Goal: Navigation & Orientation: Find specific page/section

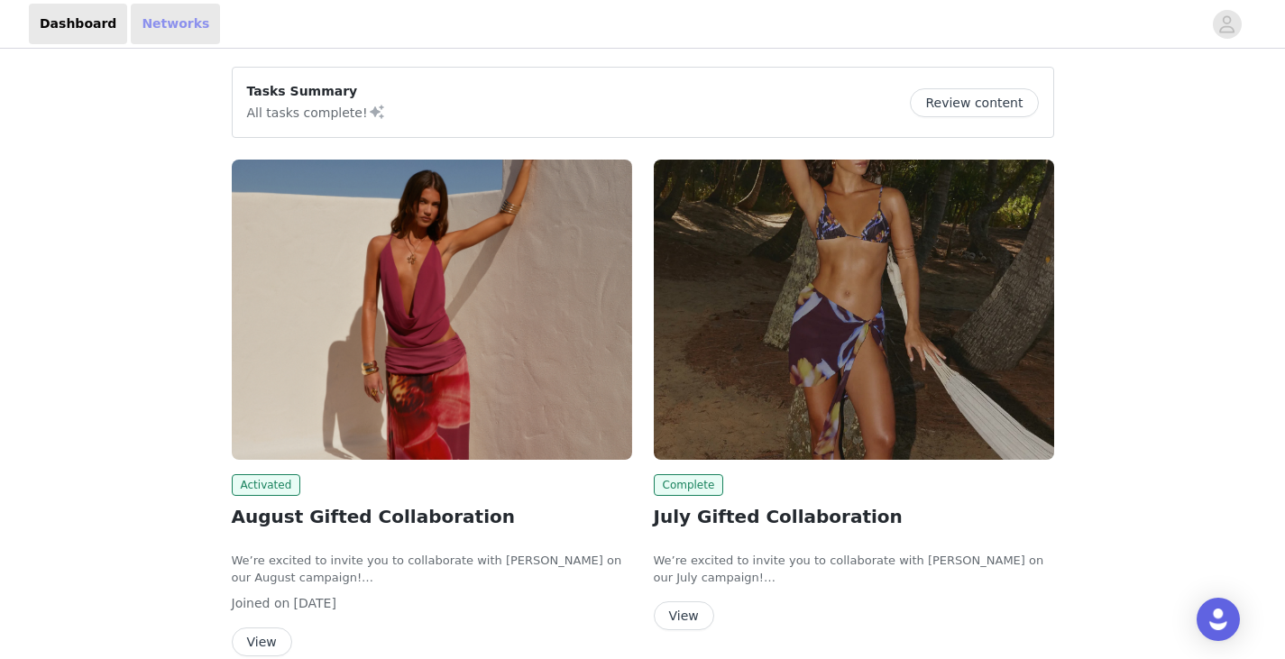
click at [156, 23] on link "Networks" at bounding box center [175, 24] width 89 height 41
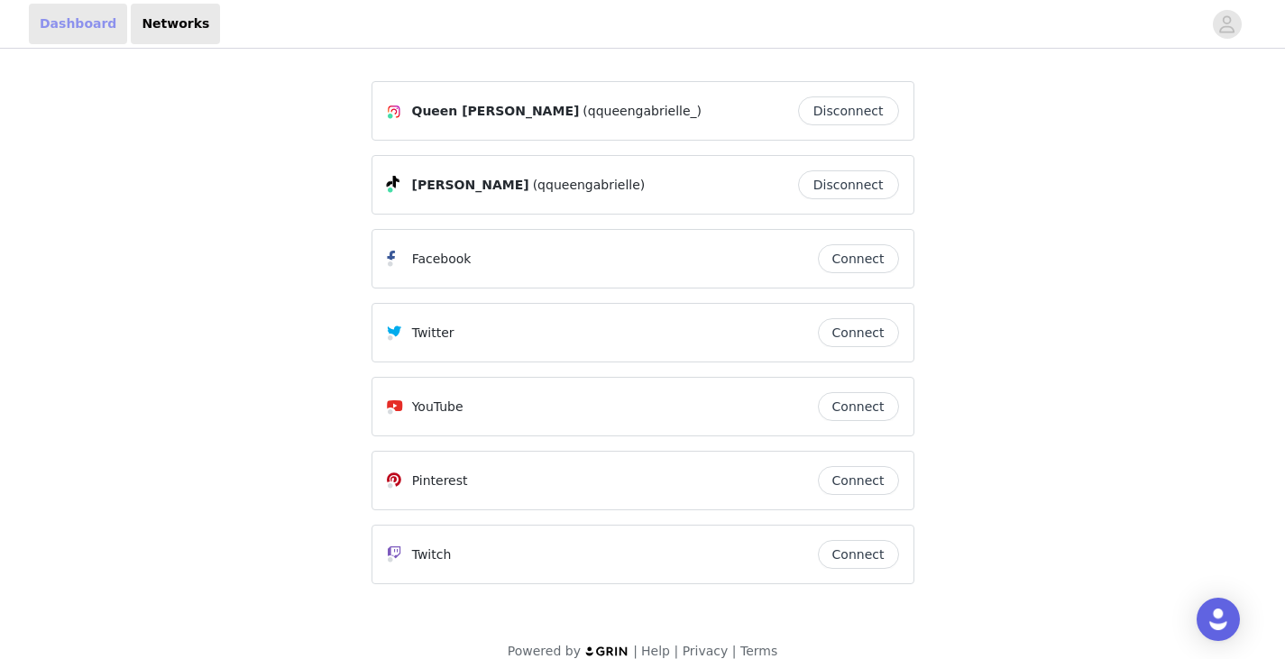
click at [74, 25] on link "Dashboard" at bounding box center [78, 24] width 98 height 41
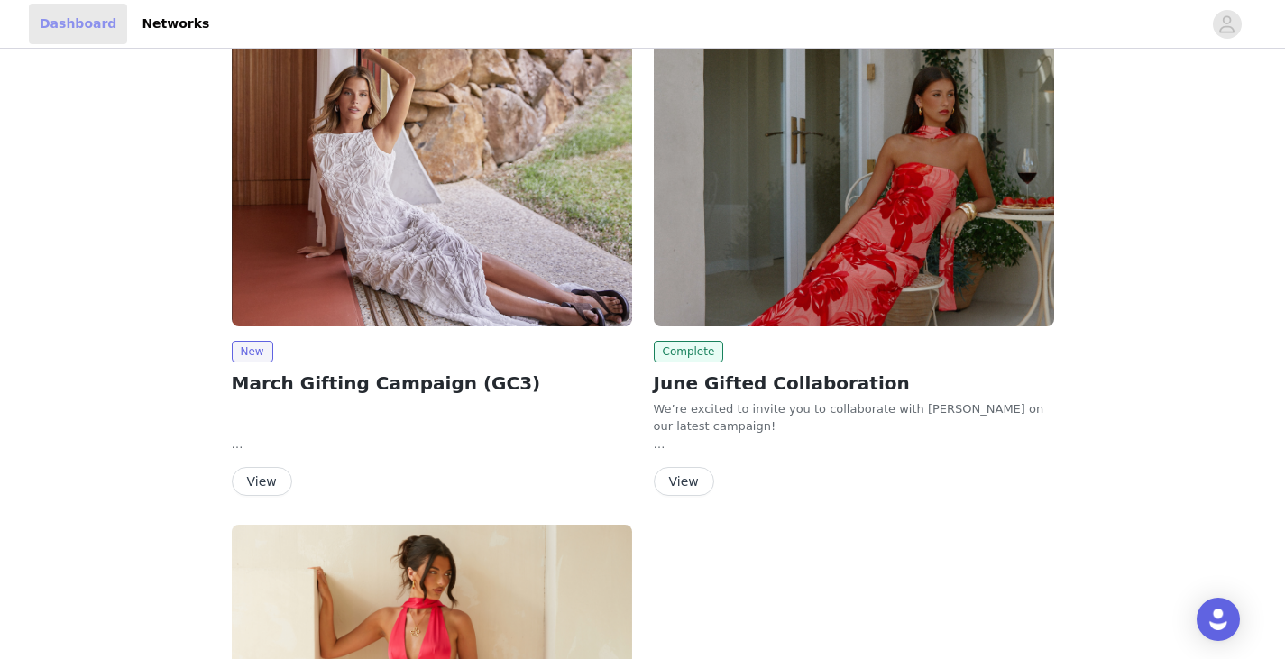
scroll to position [1086, 0]
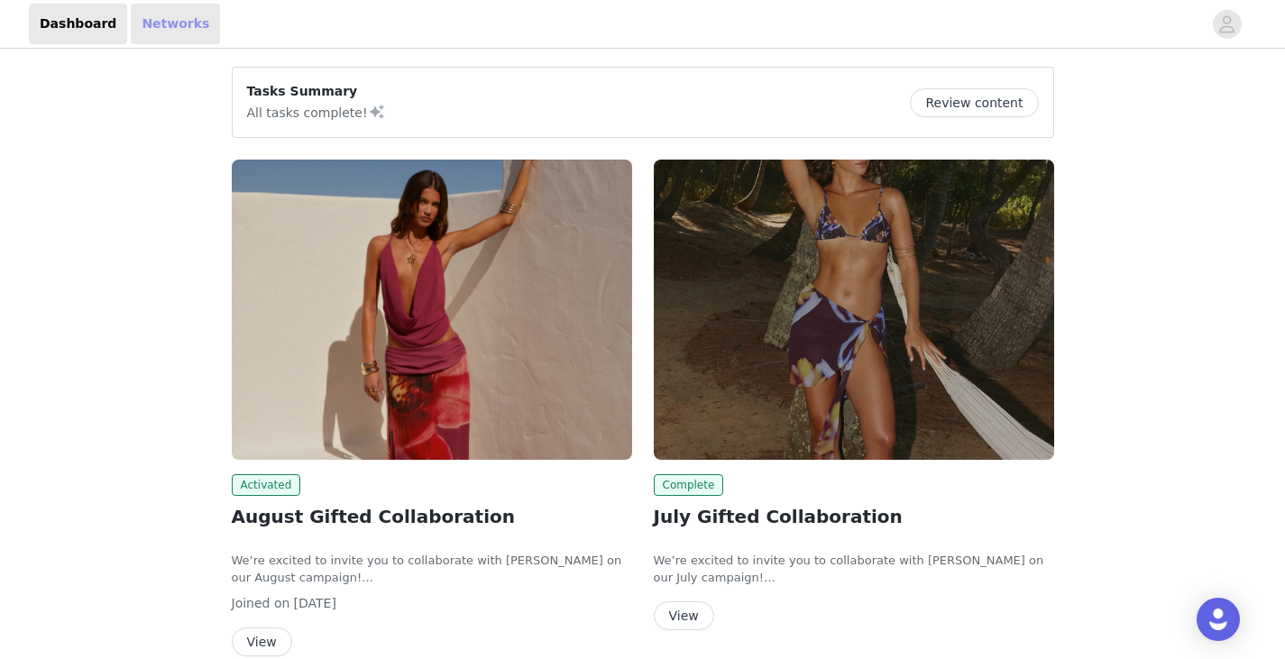
click at [160, 22] on link "Networks" at bounding box center [175, 24] width 89 height 41
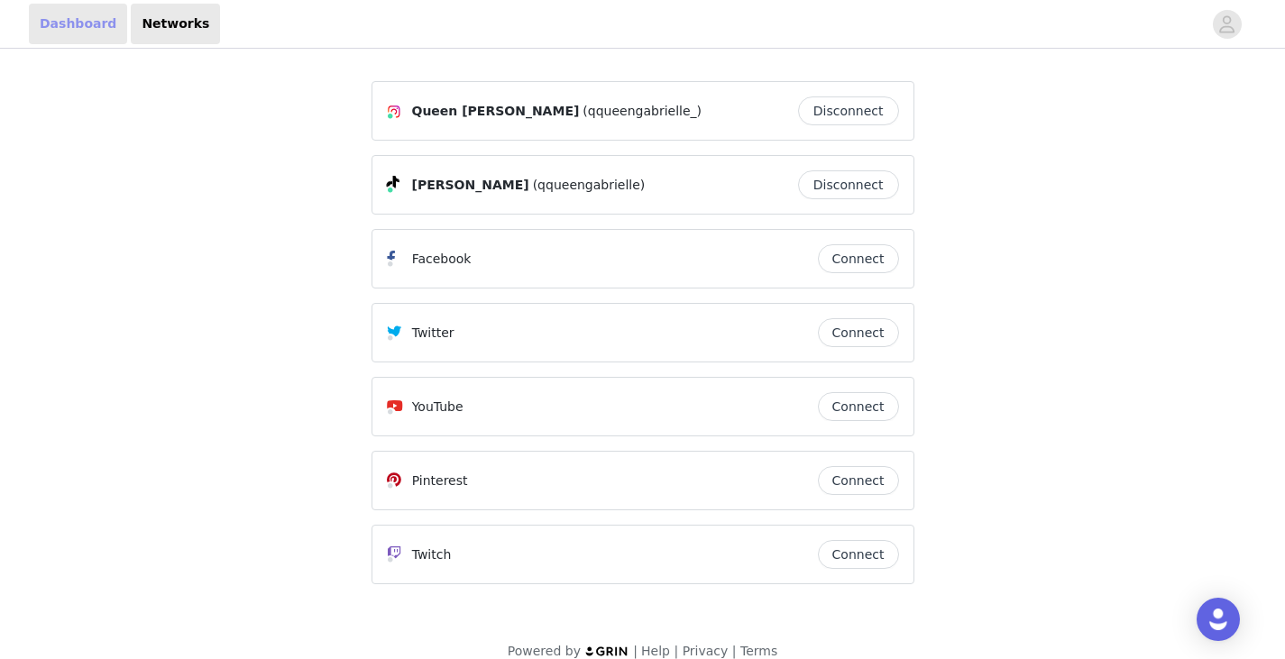
click at [65, 16] on link "Dashboard" at bounding box center [78, 24] width 98 height 41
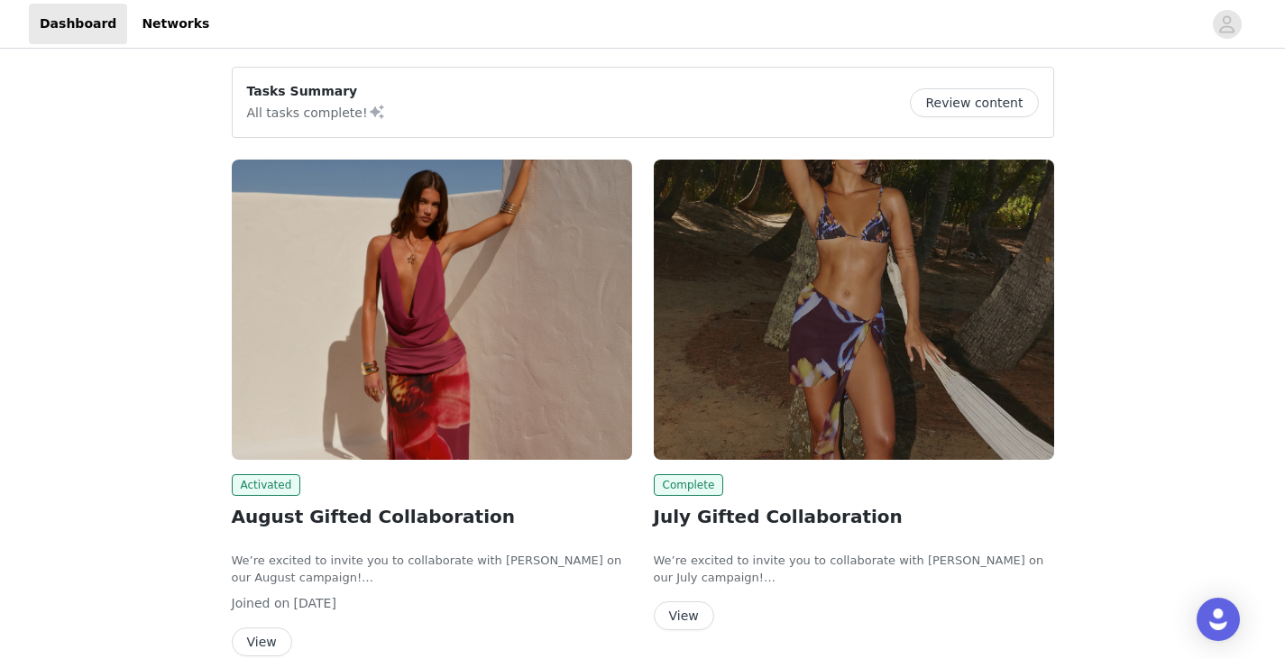
click at [960, 99] on button "Review content" at bounding box center [974, 102] width 128 height 29
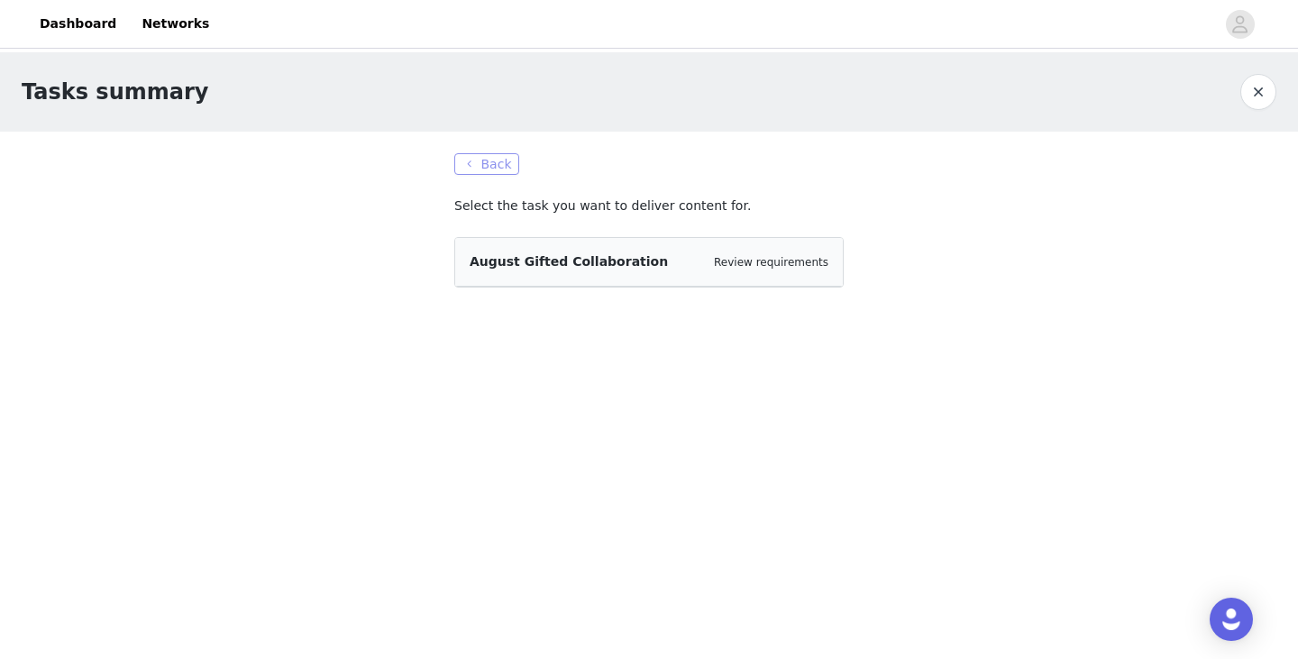
click at [476, 160] on button "Back" at bounding box center [486, 164] width 65 height 22
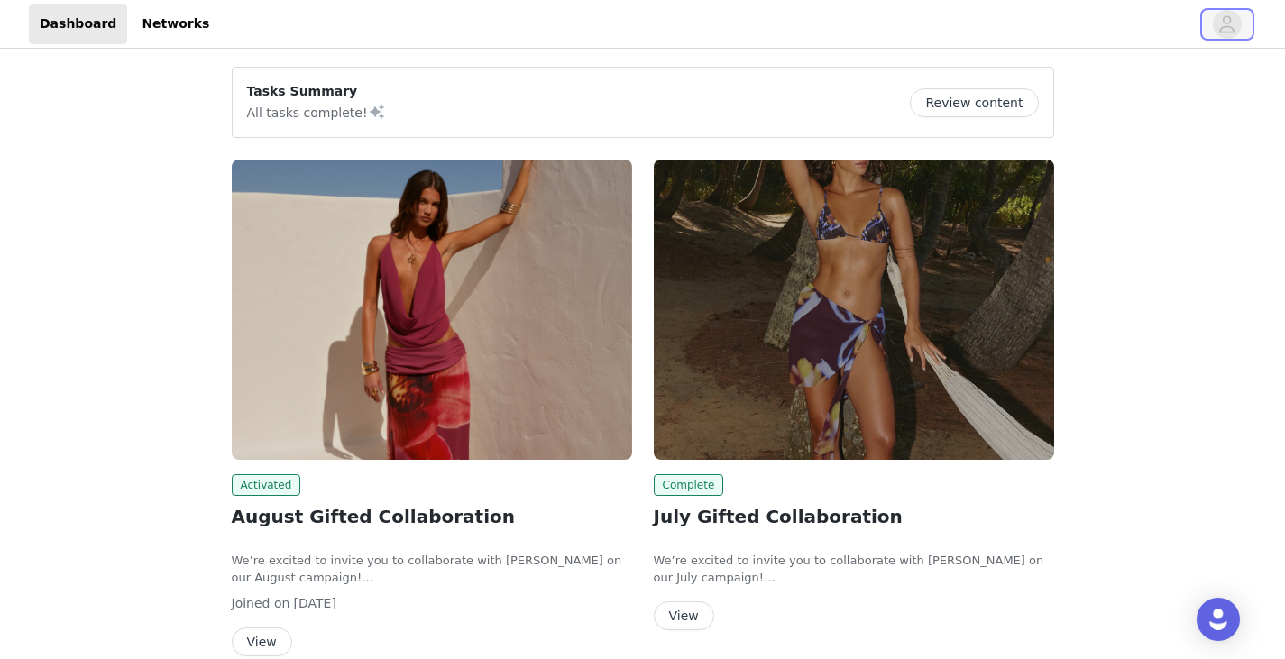
click at [1225, 20] on icon "avatar" at bounding box center [1226, 24] width 17 height 29
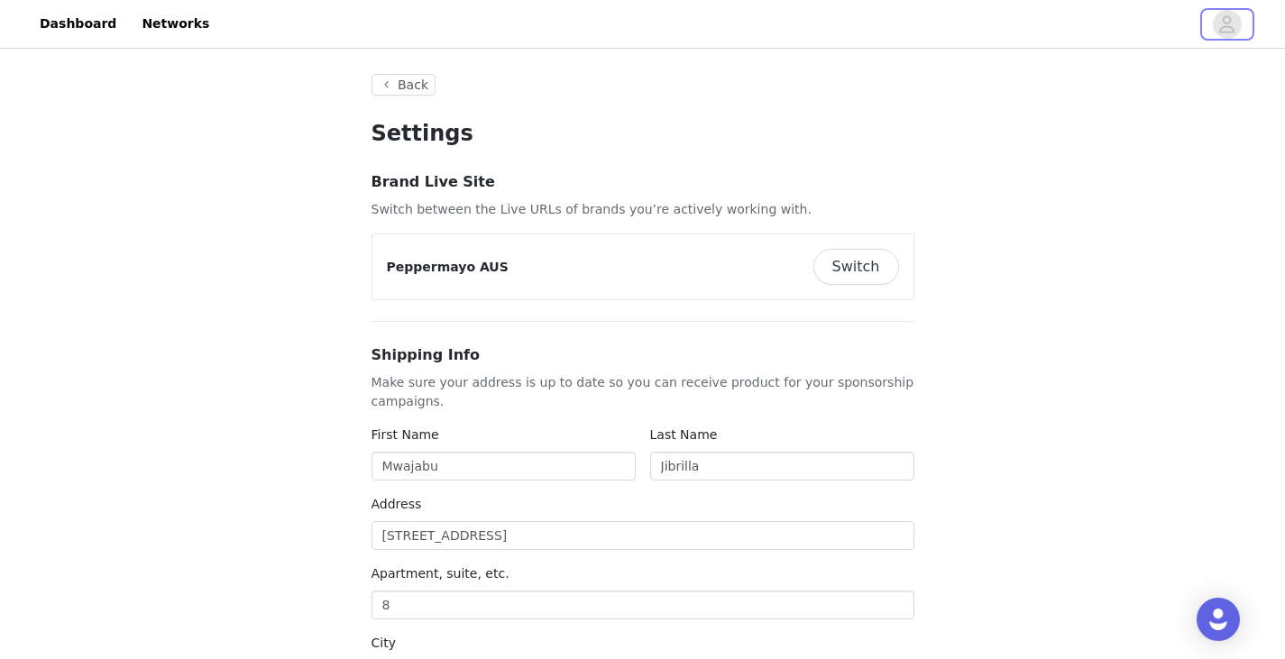
type input "+61 (Australia)"
click at [69, 29] on link "Dashboard" at bounding box center [78, 24] width 98 height 41
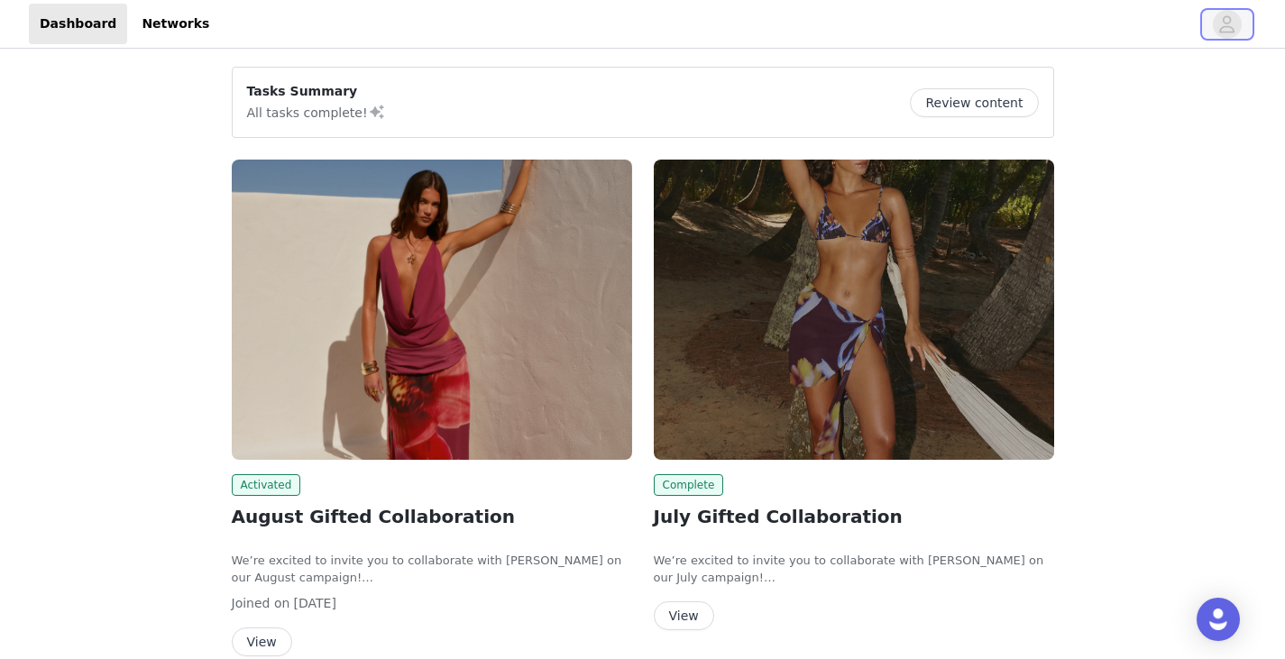
click at [1233, 23] on icon "avatar" at bounding box center [1226, 24] width 17 height 29
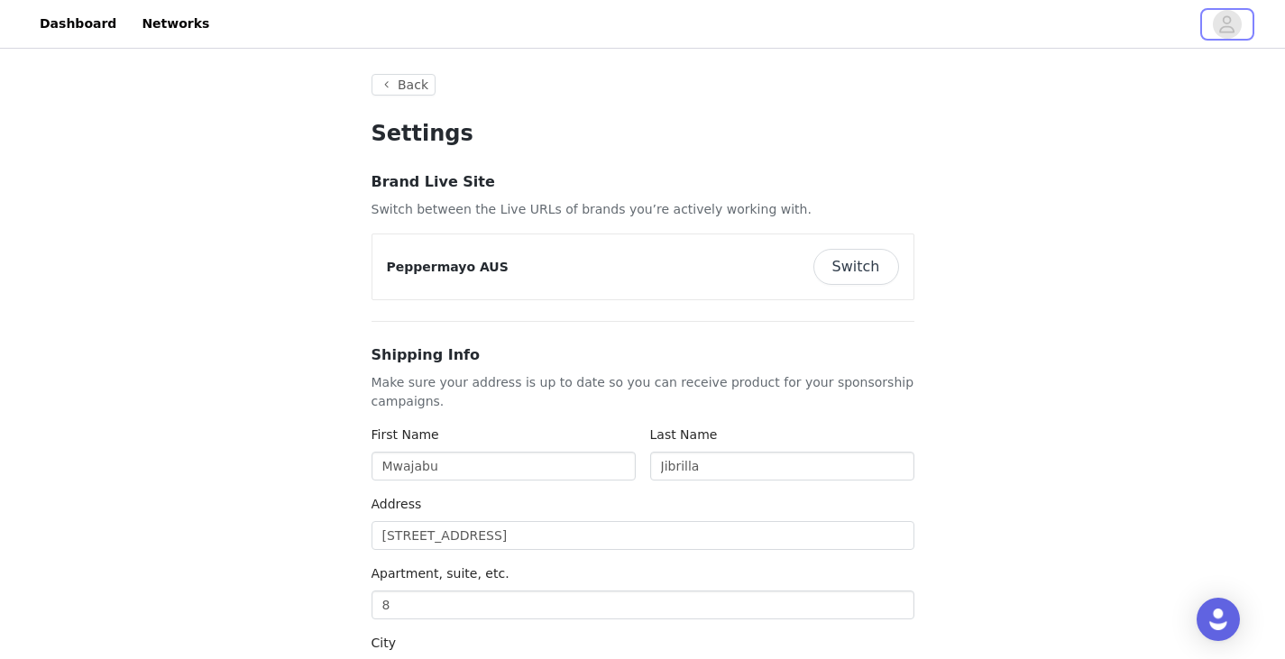
type input "+61 (Australia)"
click at [1215, 625] on img "Open Intercom Messenger" at bounding box center [1217, 619] width 23 height 23
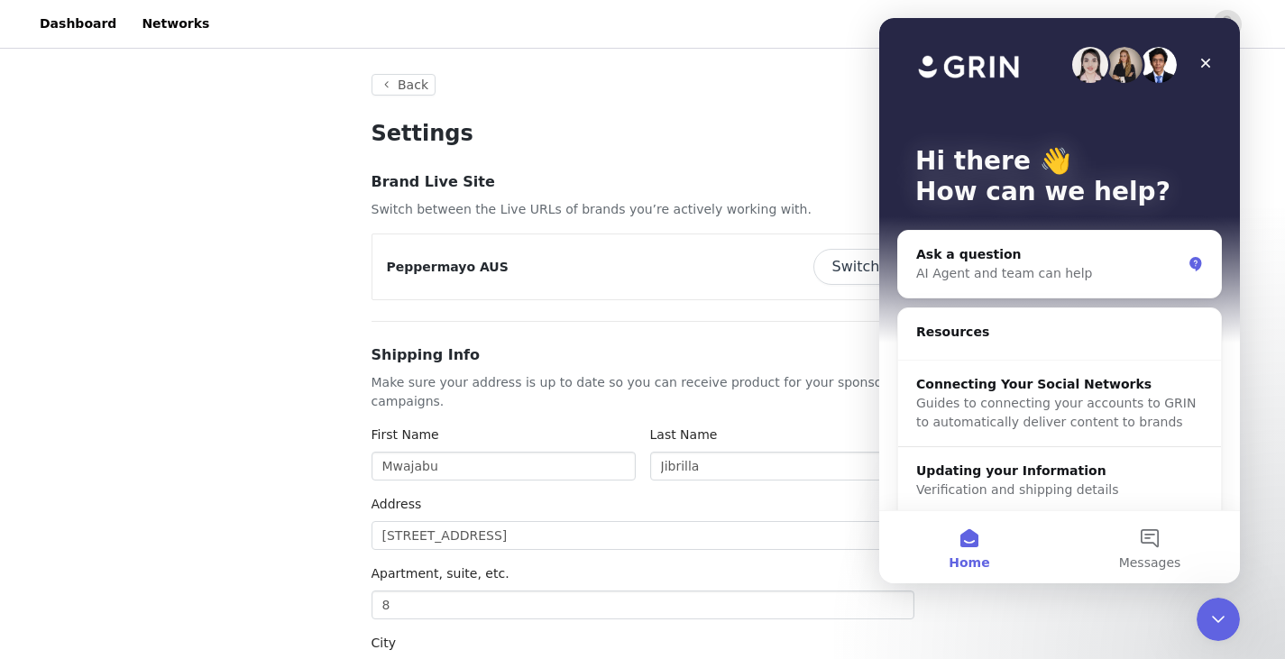
click at [1207, 59] on icon "Close" at bounding box center [1205, 63] width 14 height 14
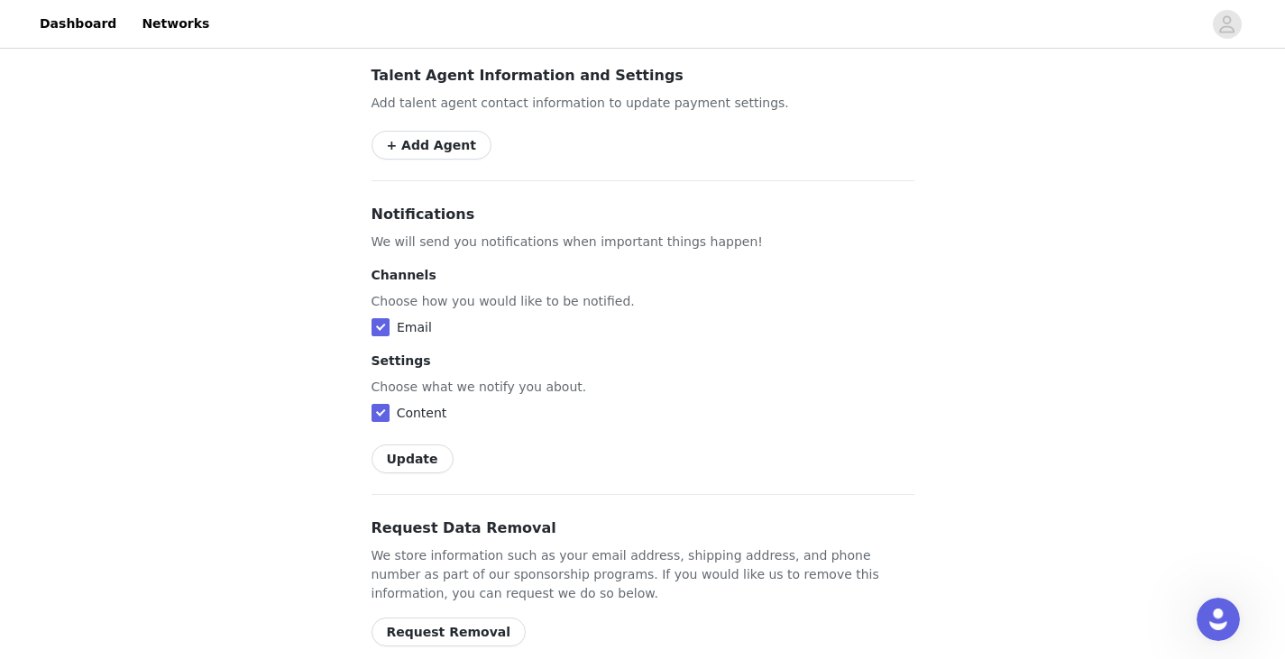
scroll to position [1194, 0]
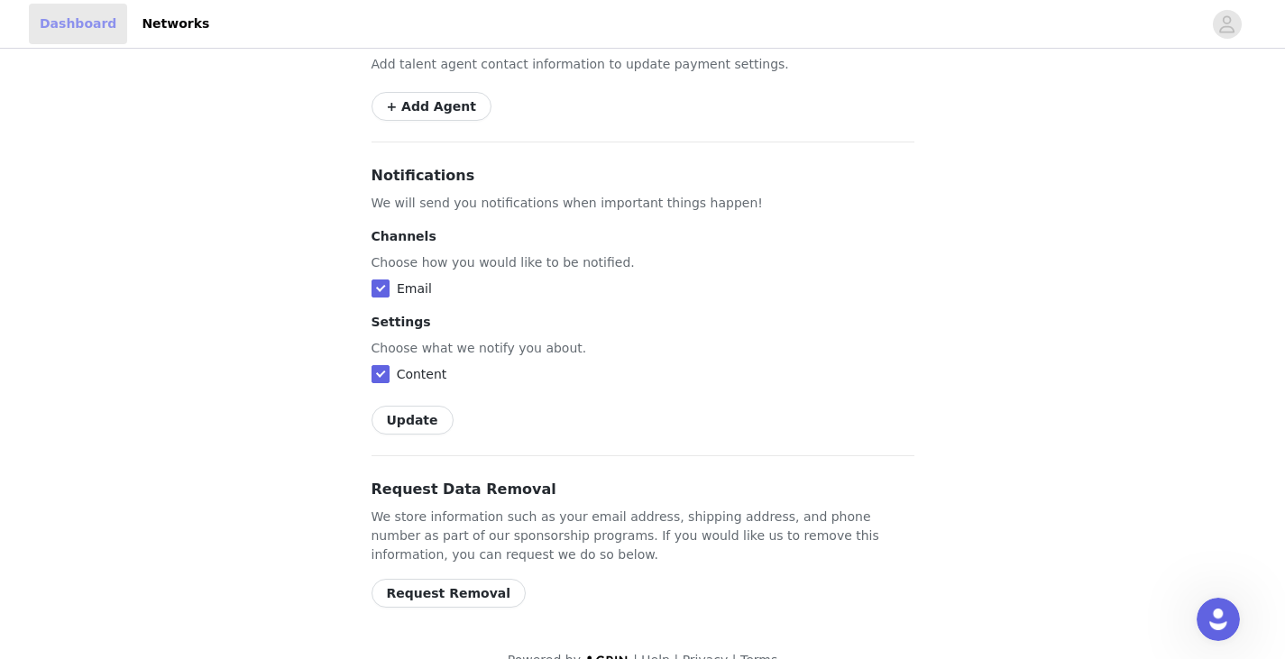
click at [63, 25] on link "Dashboard" at bounding box center [78, 24] width 98 height 41
